Goal: Information Seeking & Learning: Learn about a topic

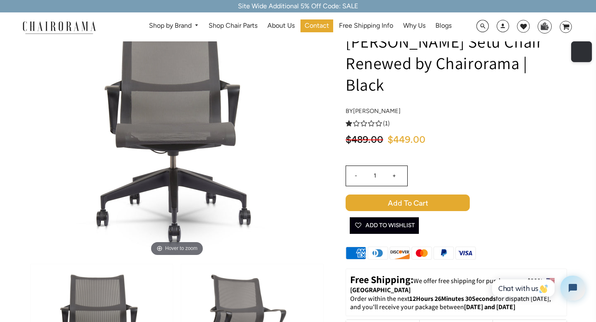
scroll to position [58, 0]
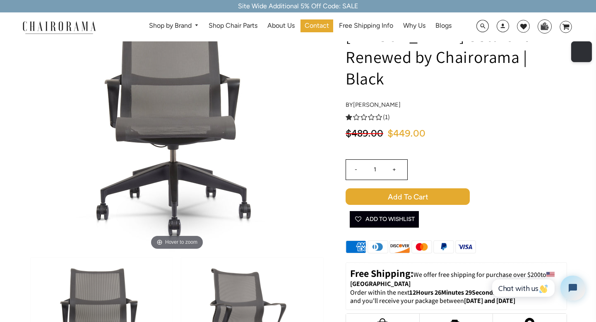
click at [387, 115] on span "(1)" at bounding box center [386, 117] width 7 height 9
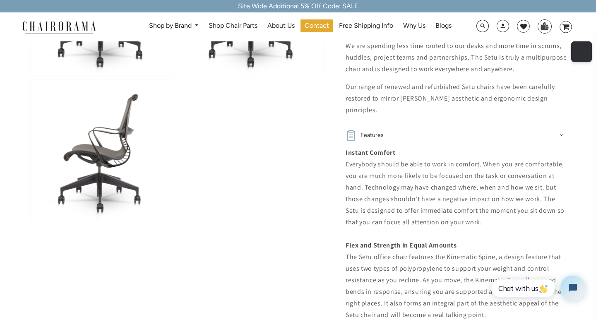
scroll to position [441, 0]
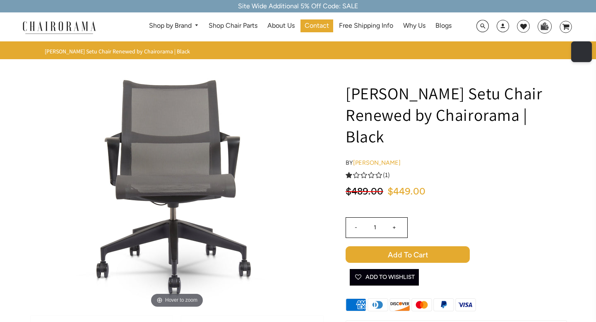
click at [390, 164] on link "[PERSON_NAME]" at bounding box center [377, 162] width 48 height 7
